Goal: Find specific fact: Find specific fact

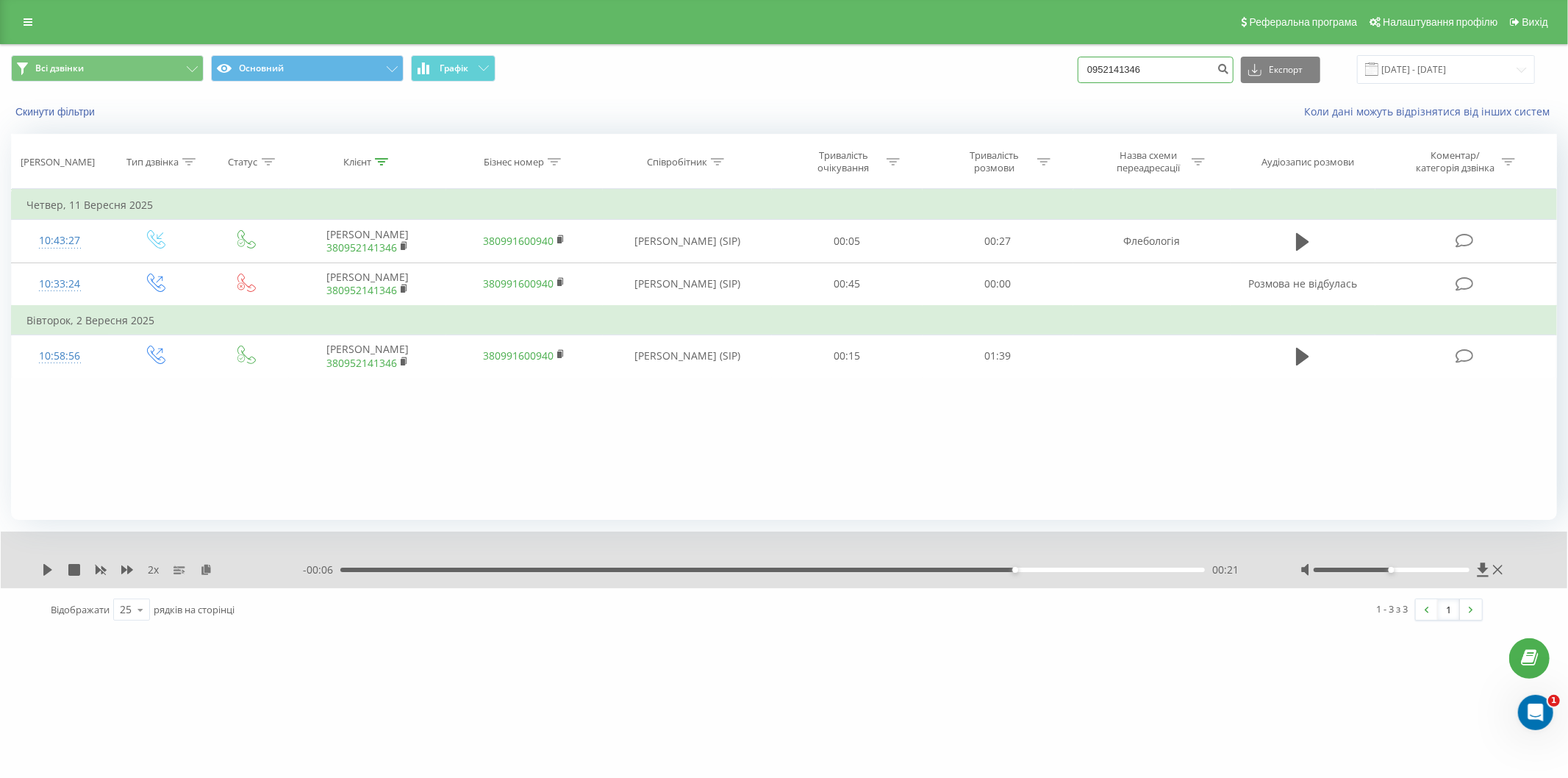
drag, startPoint x: 1134, startPoint y: 69, endPoint x: 1074, endPoint y: 74, distance: 60.2
click at [1074, 74] on div "Всі дзвінки Основний Графік 0952141346 Експорт .csv .xls .xlsx [DATE] - [DATE]" at bounding box center [784, 70] width 1546 height 29
paste input "8)[PHONE_NUMBER]"
click at [1153, 70] on input "098)[PHONE_NUMBER]" at bounding box center [1155, 70] width 156 height 26
click at [1140, 72] on input "098)526-4871" at bounding box center [1155, 70] width 156 height 26
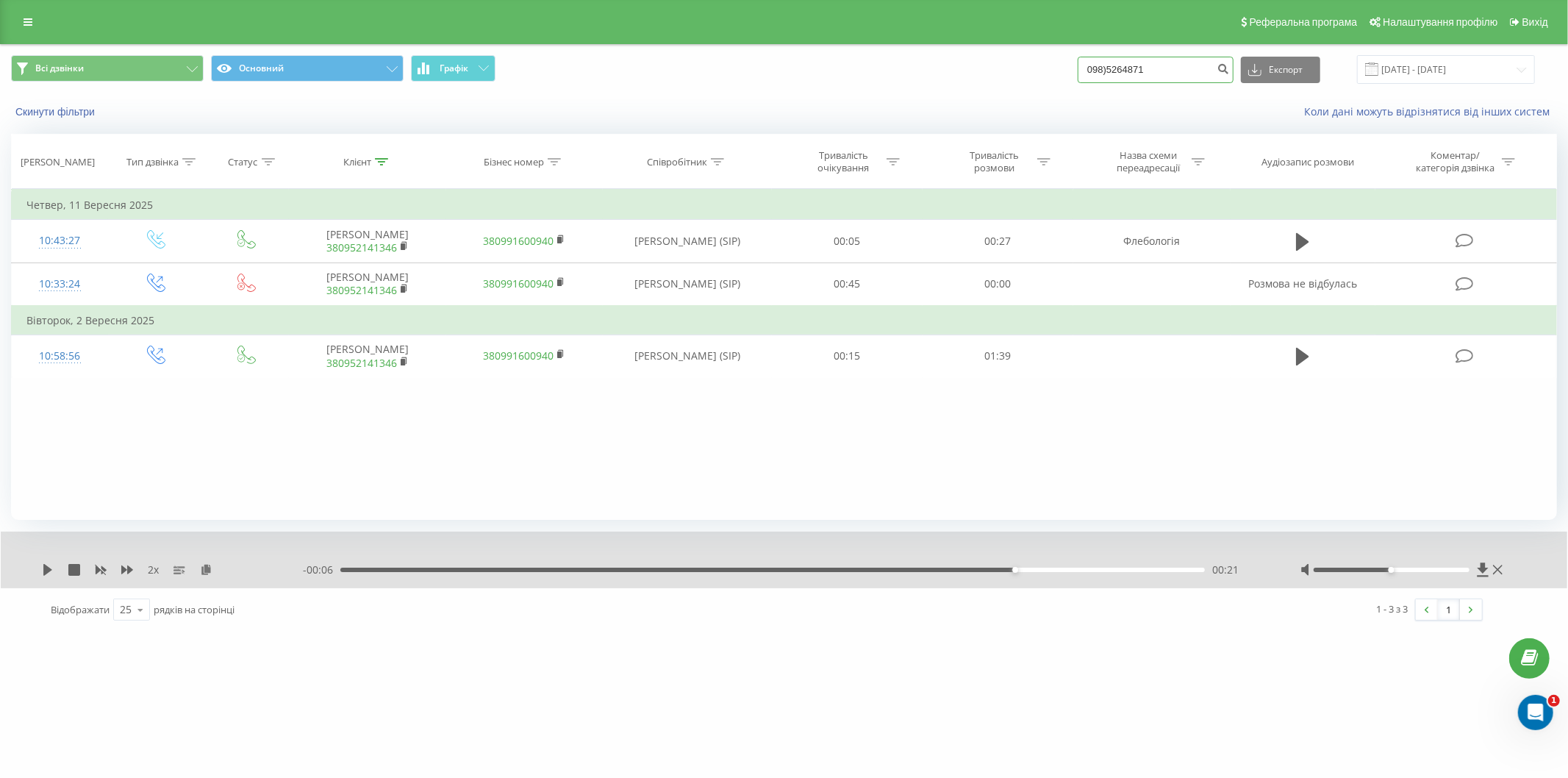
click at [1120, 71] on input "098)5264871" at bounding box center [1155, 70] width 156 height 26
click at [1186, 72] on input "0985264871" at bounding box center [1155, 70] width 156 height 26
type input "0985264871"
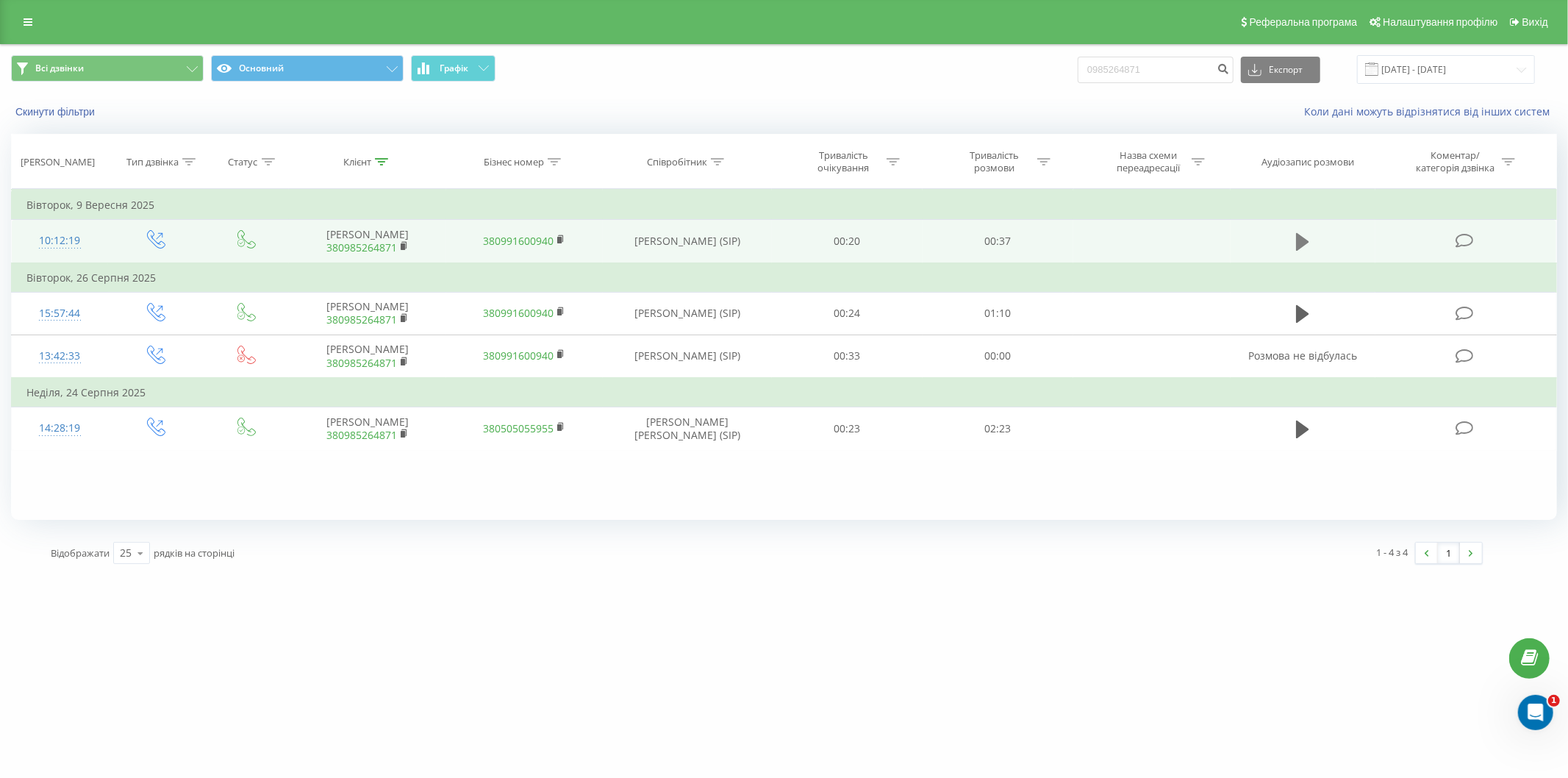
click at [1307, 238] on icon at bounding box center [1302, 242] width 14 height 20
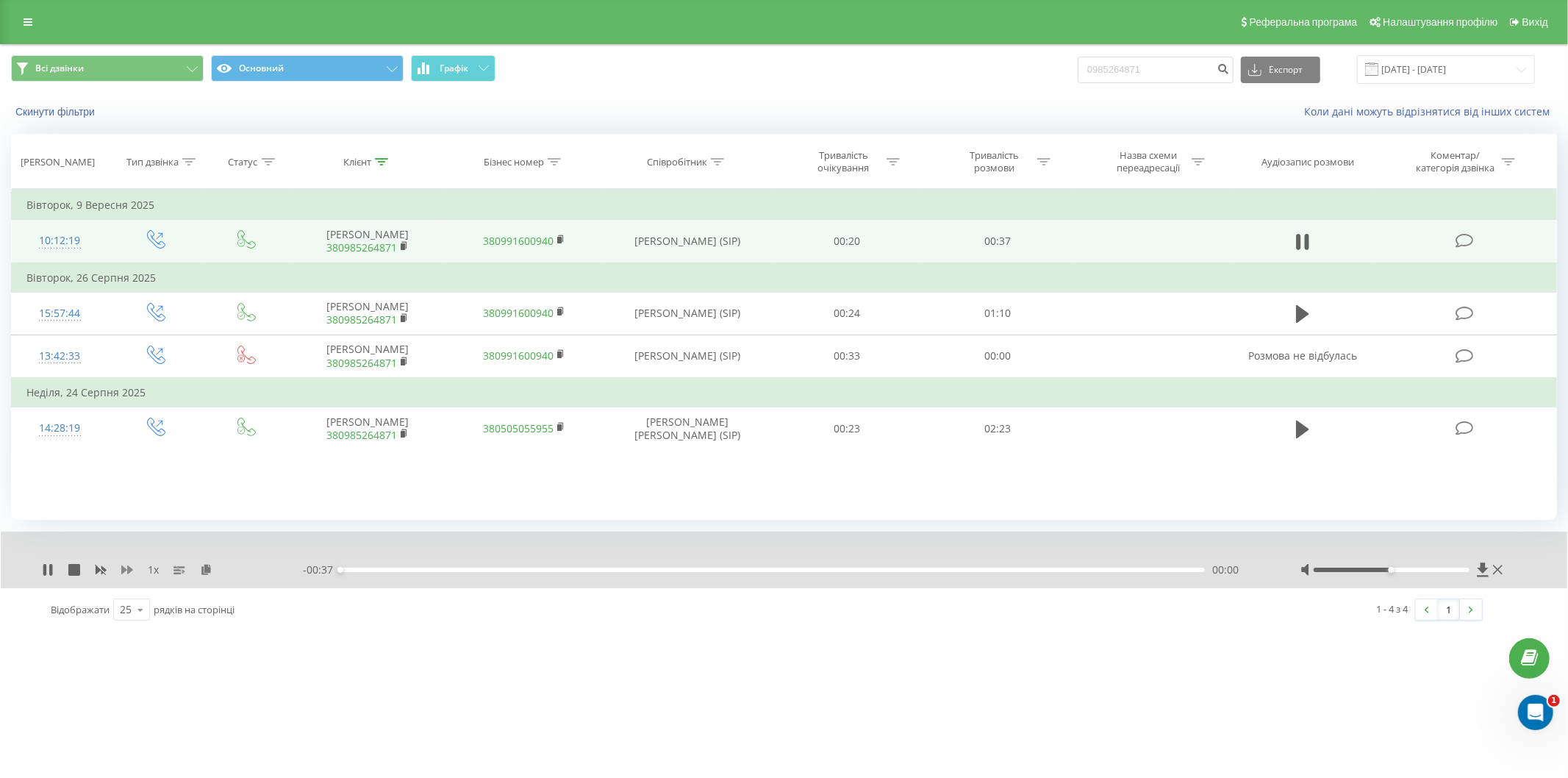
click at [125, 575] on icon at bounding box center [127, 570] width 12 height 12
click at [642, 571] on div "00:04" at bounding box center [773, 569] width 864 height 4
